Goal: Information Seeking & Learning: Learn about a topic

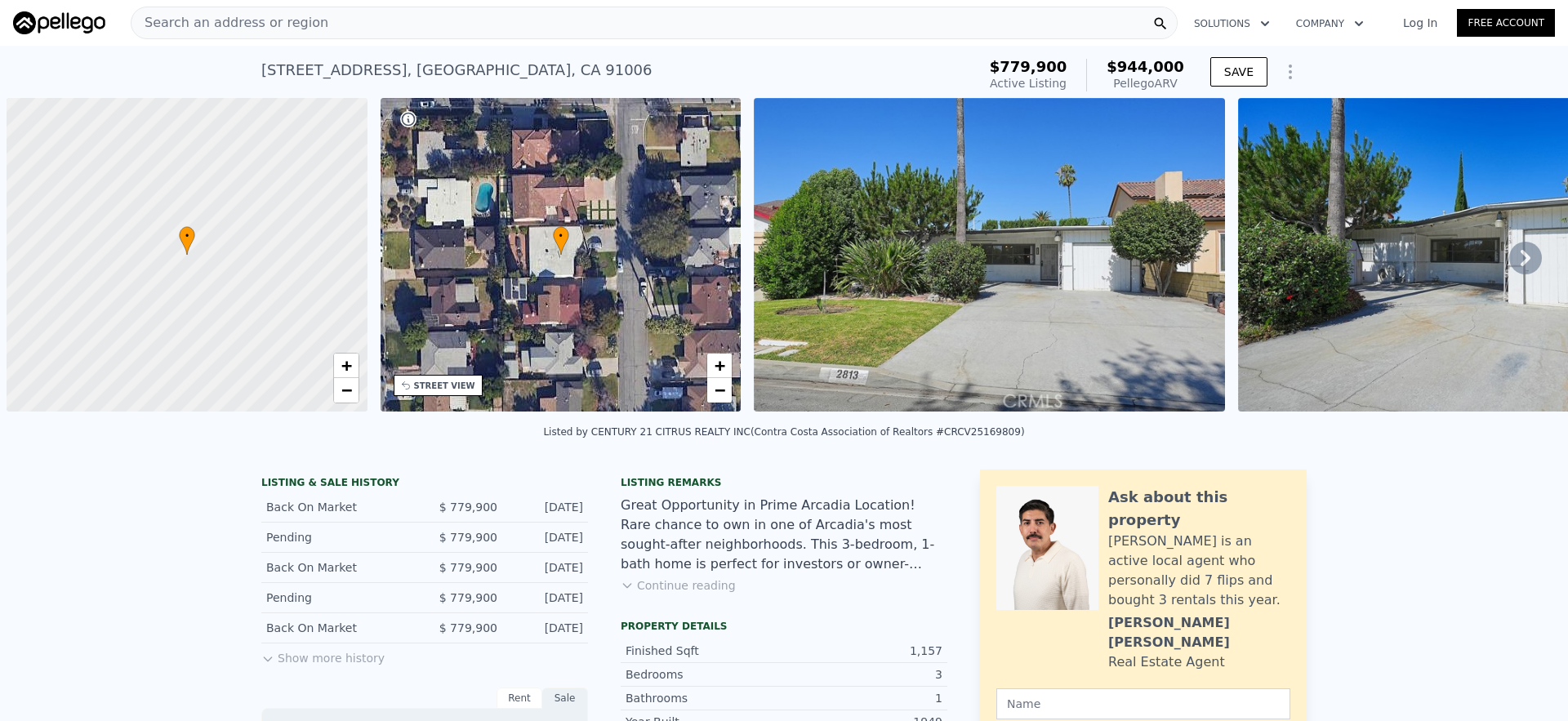
scroll to position [0, 7]
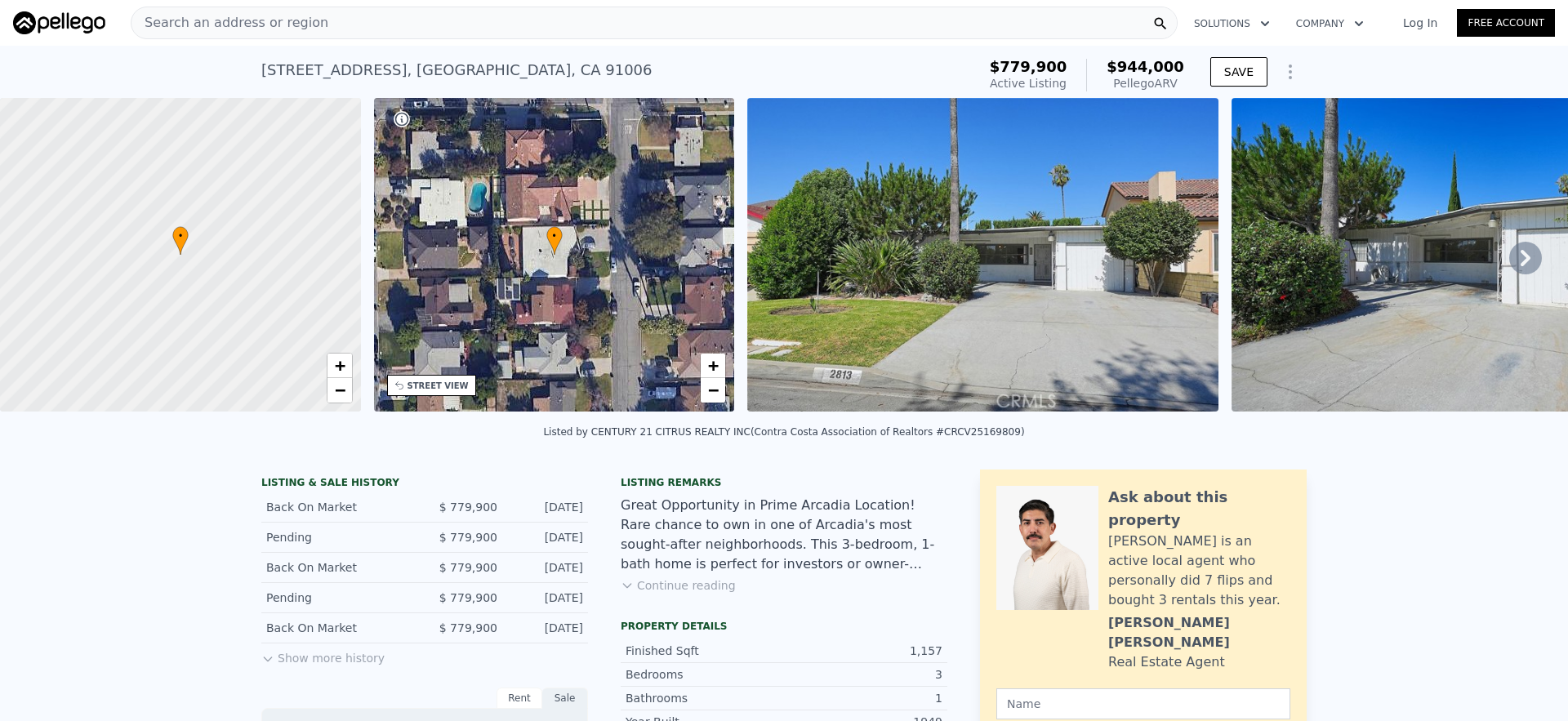
click at [557, 24] on div "Search an address or region" at bounding box center [654, 22] width 1047 height 32
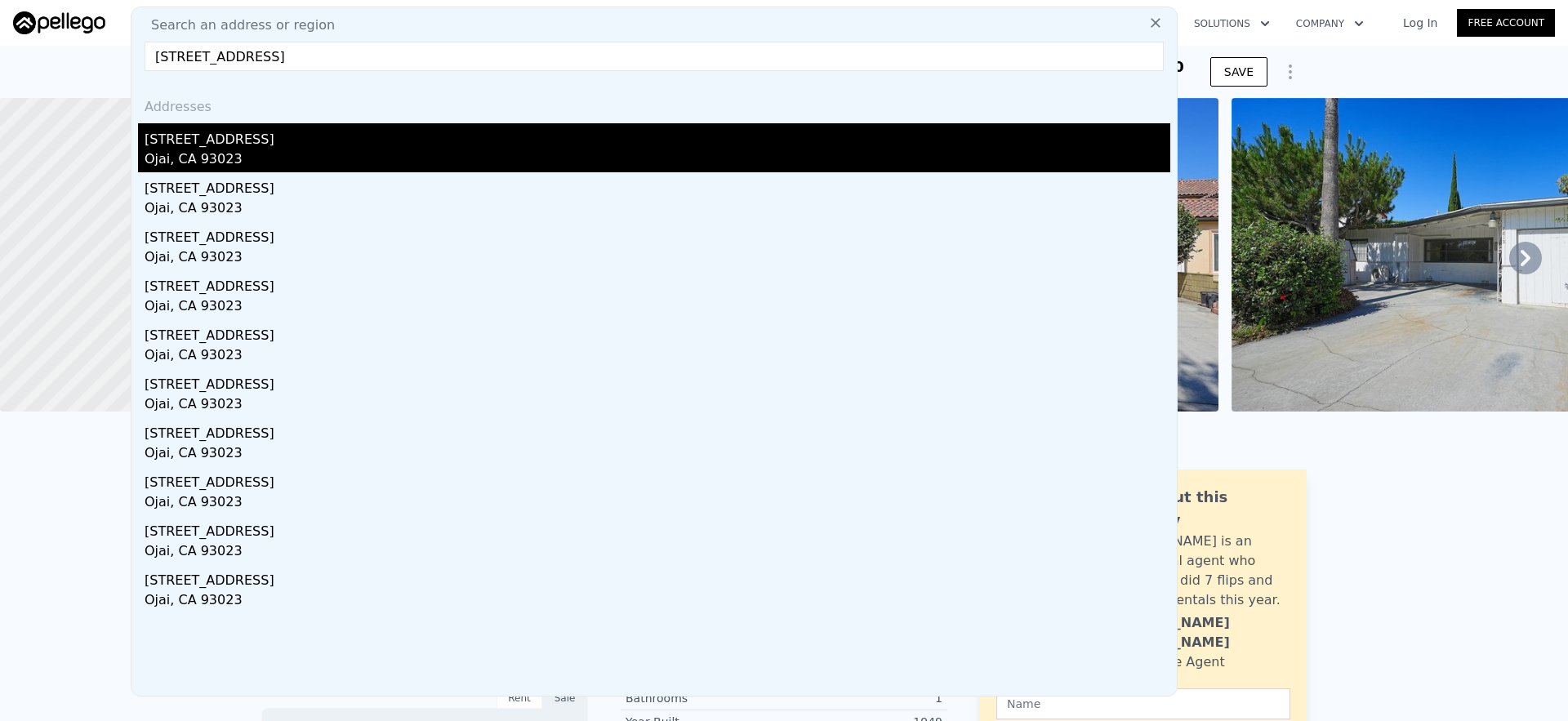
type input "[STREET_ADDRESS]"
click at [287, 146] on div "[STREET_ADDRESS]" at bounding box center [657, 137] width 1026 height 26
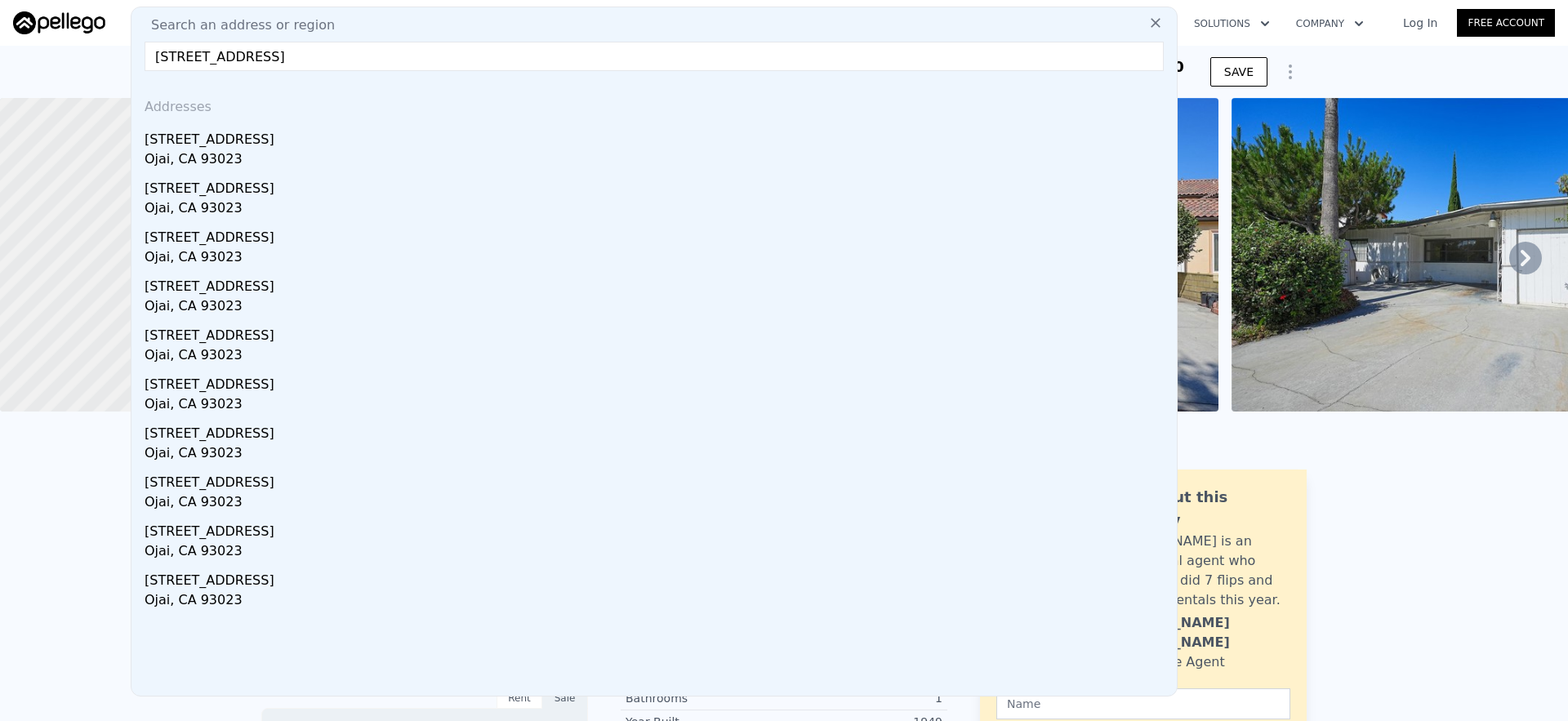
type input "3"
type input "1088"
type input "2074"
type input "7405.2"
type input "11325"
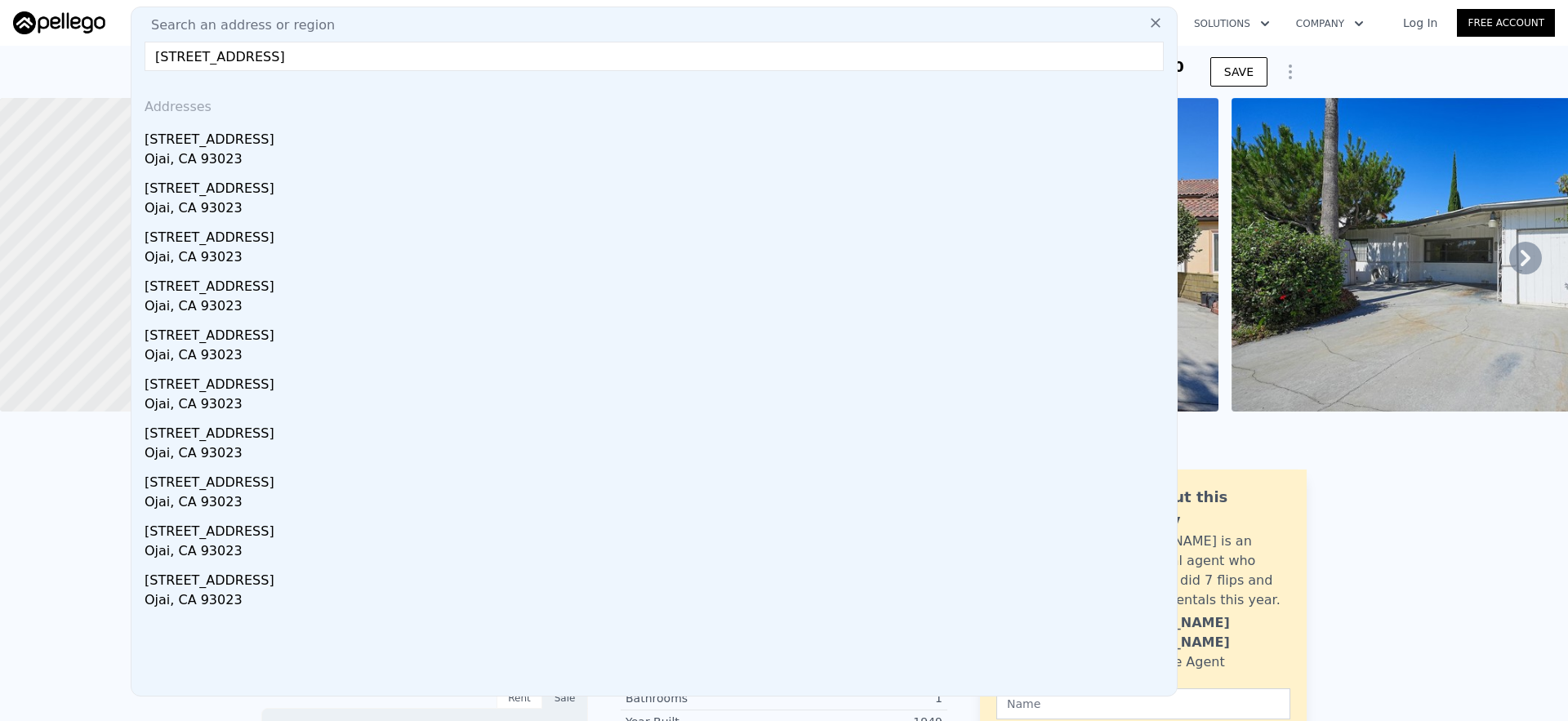
type input "$ 1,344,000"
type input "7"
type input "$ 194,589"
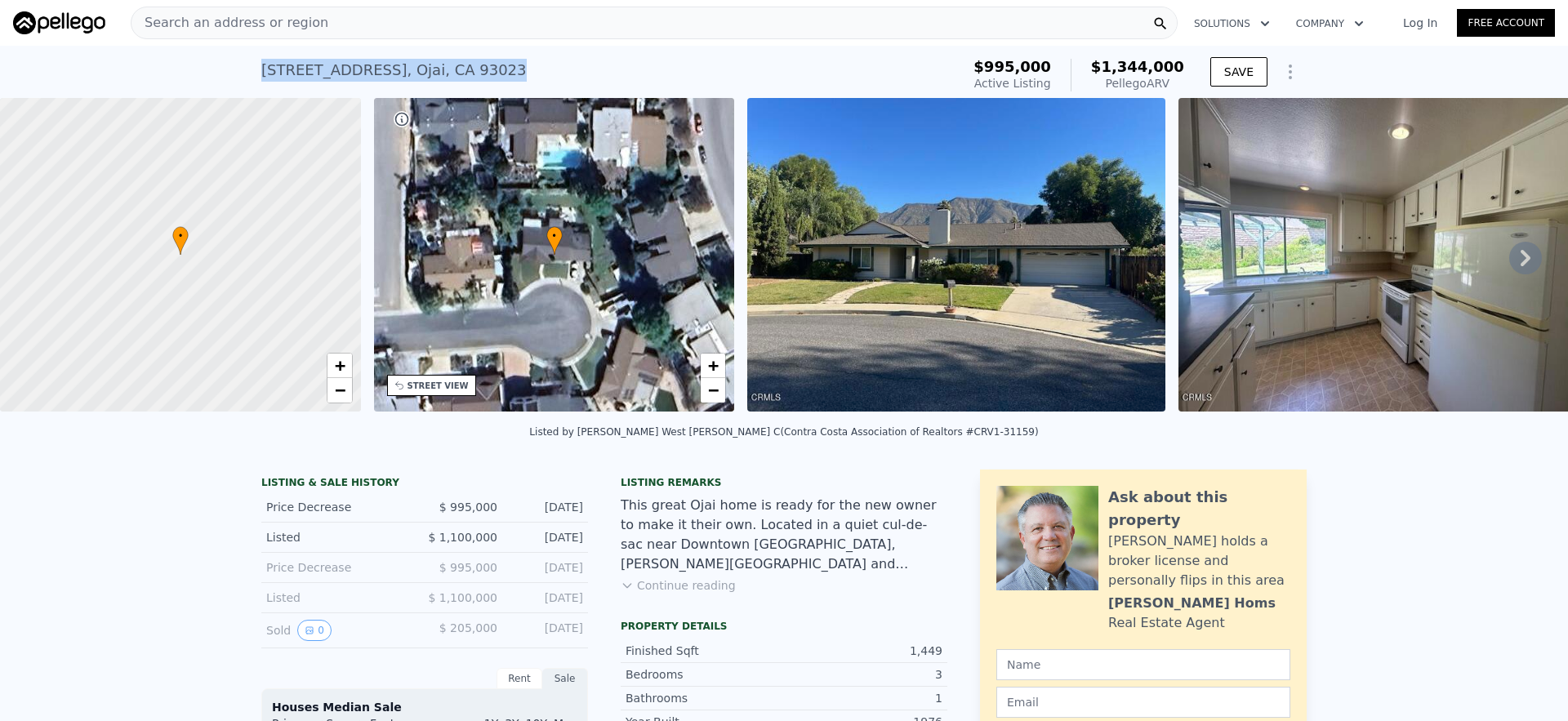
drag, startPoint x: 240, startPoint y: 66, endPoint x: 536, endPoint y: 75, distance: 296.1
click at [535, 75] on div "[STREET_ADDRESS] Active at $995k (~ARV $1.344m ) $995,000 Active Listing $1,344…" at bounding box center [784, 71] width 1568 height 52
copy div "[STREET_ADDRESS]"
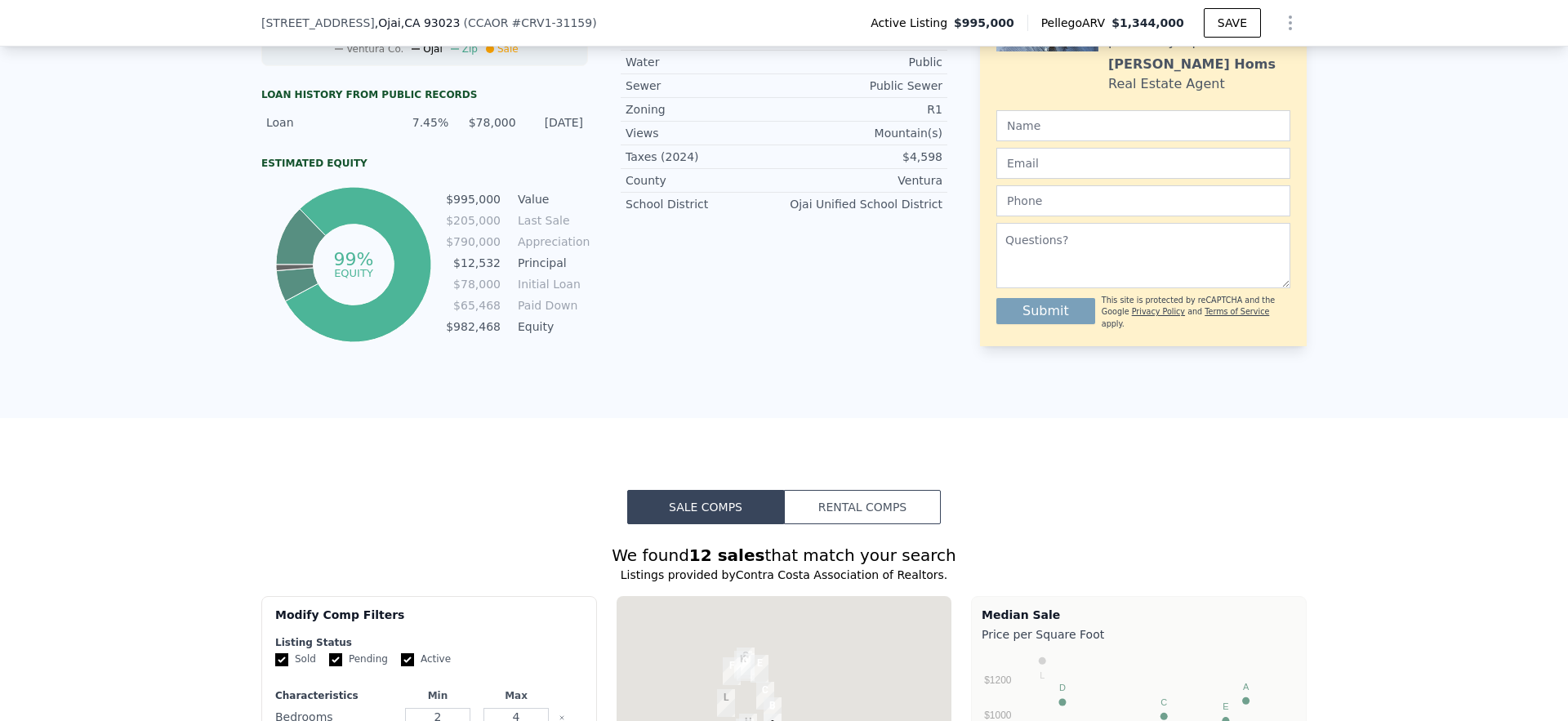
scroll to position [1581, 0]
